Goal: Transaction & Acquisition: Download file/media

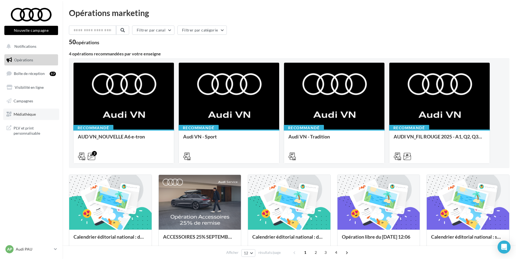
click at [35, 111] on link "Médiathèque" at bounding box center [31, 114] width 56 height 11
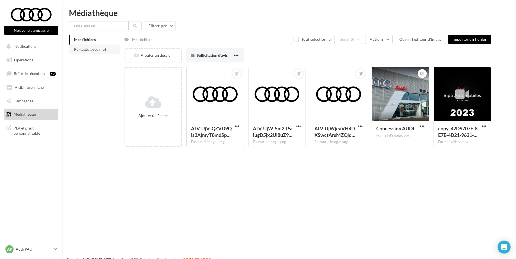
click at [97, 48] on span "Partagés avec moi" at bounding box center [90, 49] width 32 height 5
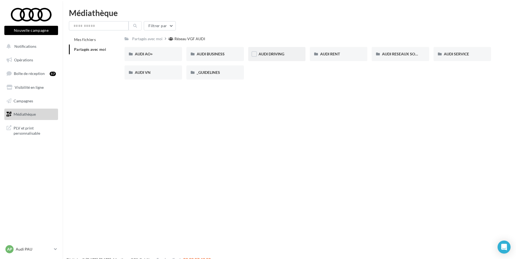
click at [292, 56] on div "AUDI DRIVING" at bounding box center [277, 53] width 37 height 5
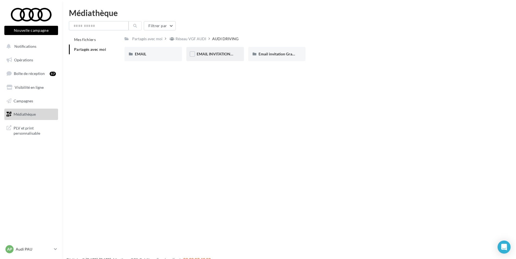
click at [219, 56] on div "EMAIL INVITATION ATELIER AUDI" at bounding box center [215, 53] width 37 height 5
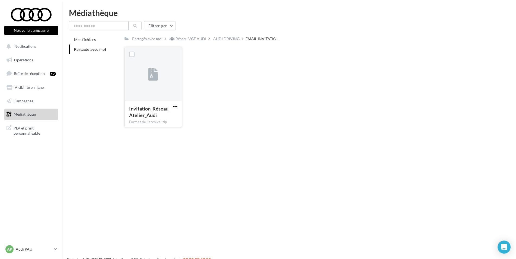
click at [176, 109] on span "button" at bounding box center [175, 106] width 5 height 5
click at [164, 118] on button "Télécharger" at bounding box center [151, 117] width 54 height 14
